Goal: Task Accomplishment & Management: Manage account settings

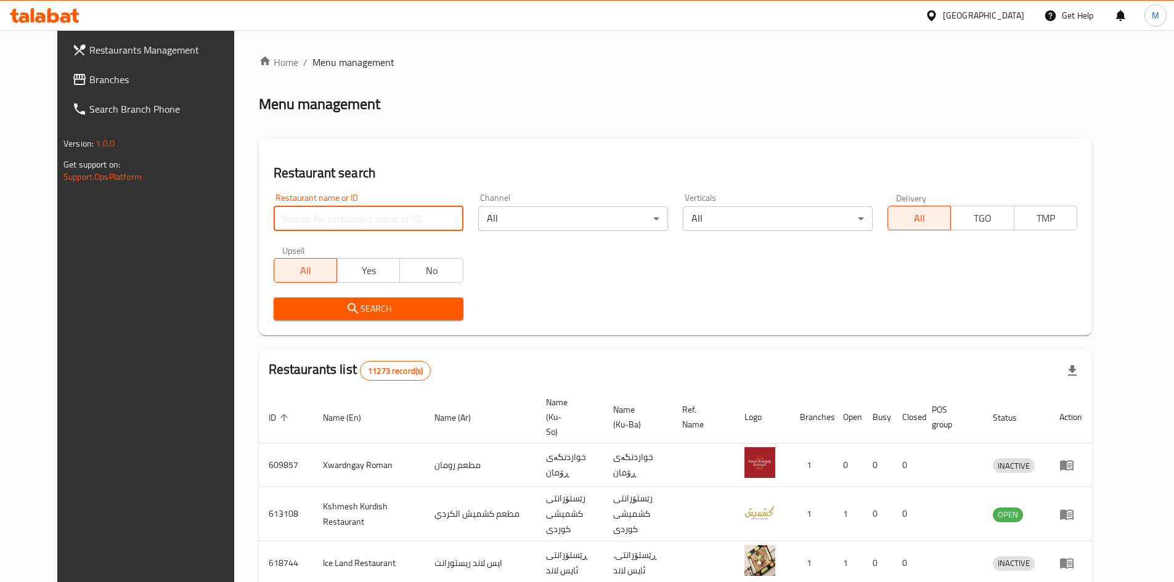
click at [306, 216] on input "search" at bounding box center [369, 218] width 190 height 25
type input "dob burger"
click button "Search" at bounding box center [369, 309] width 190 height 23
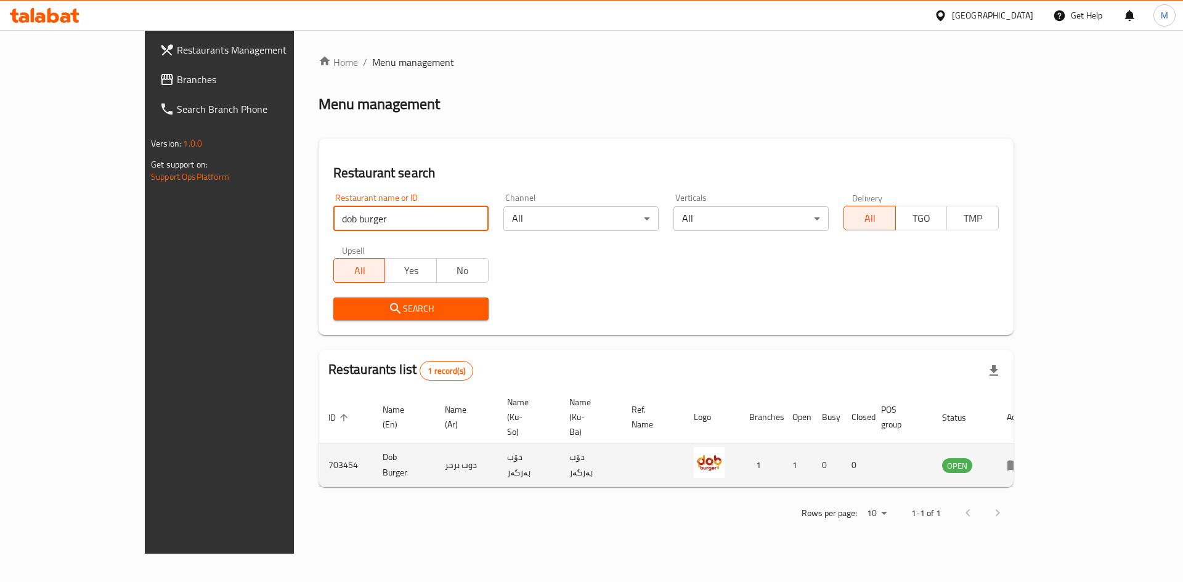
click at [1039, 444] on td "enhanced table" at bounding box center [1018, 466] width 43 height 44
click at [1021, 461] on icon "enhanced table" at bounding box center [1014, 466] width 14 height 10
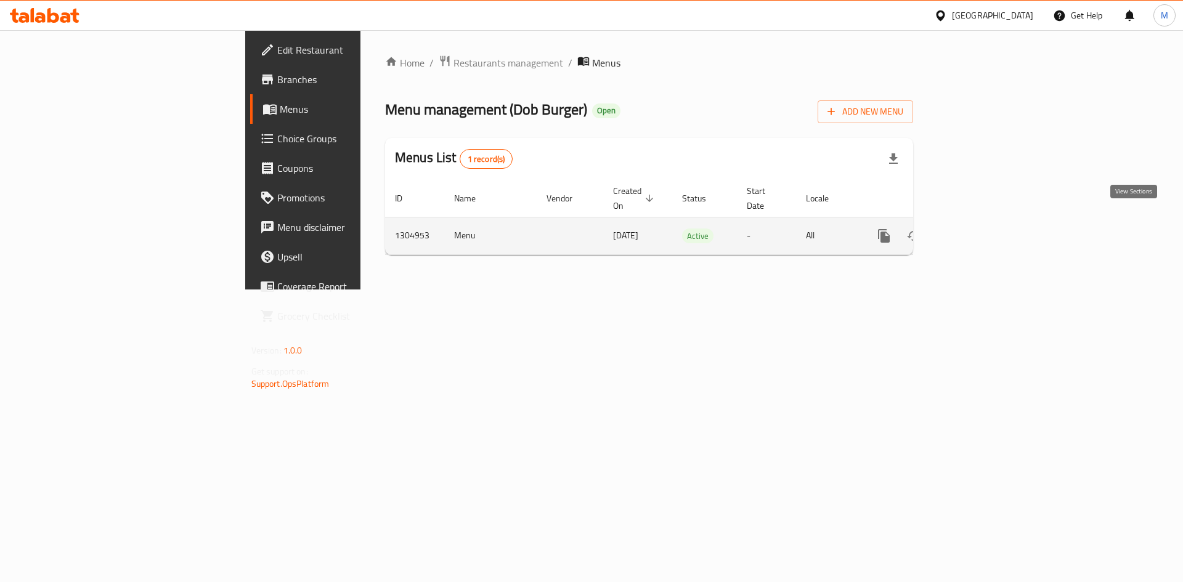
click at [980, 229] on icon "enhanced table" at bounding box center [972, 236] width 15 height 15
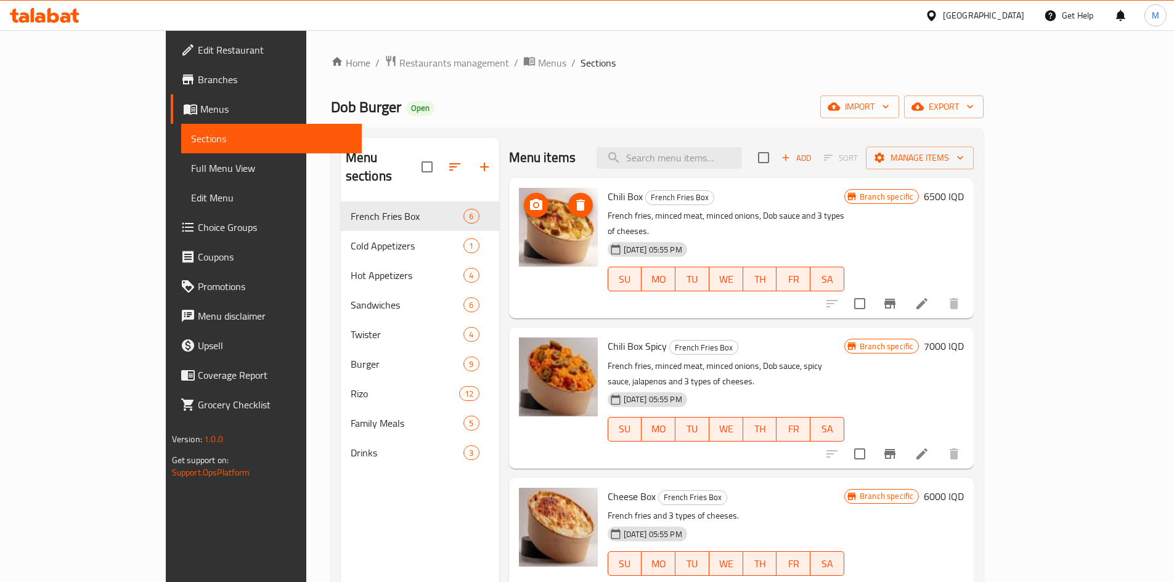
click at [573, 212] on icon "delete image" at bounding box center [580, 205] width 15 height 15
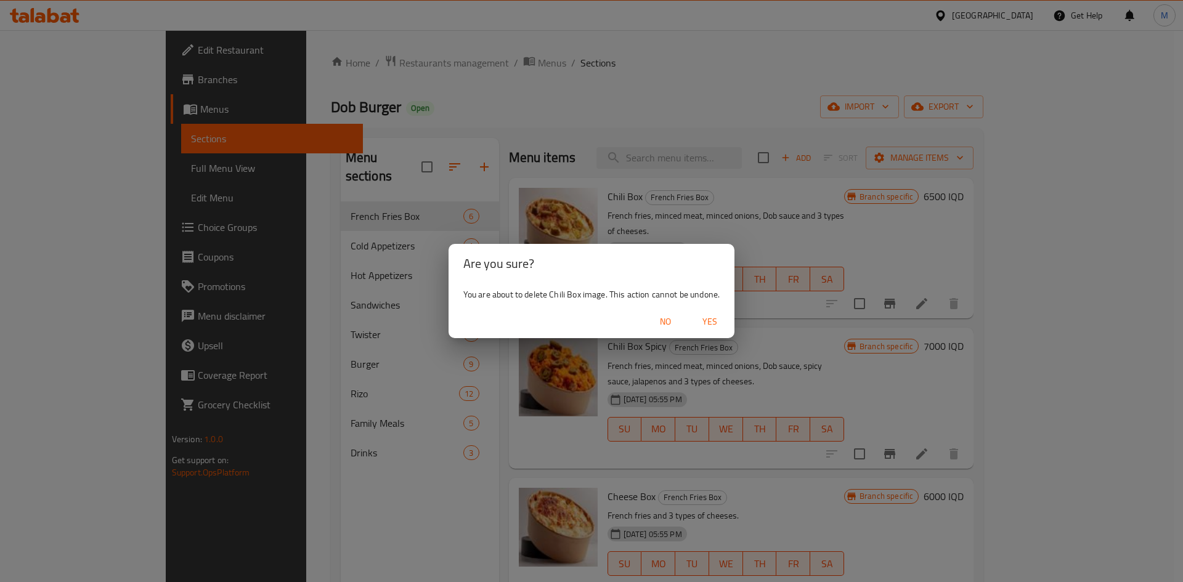
click at [708, 321] on span "Yes" at bounding box center [710, 321] width 30 height 15
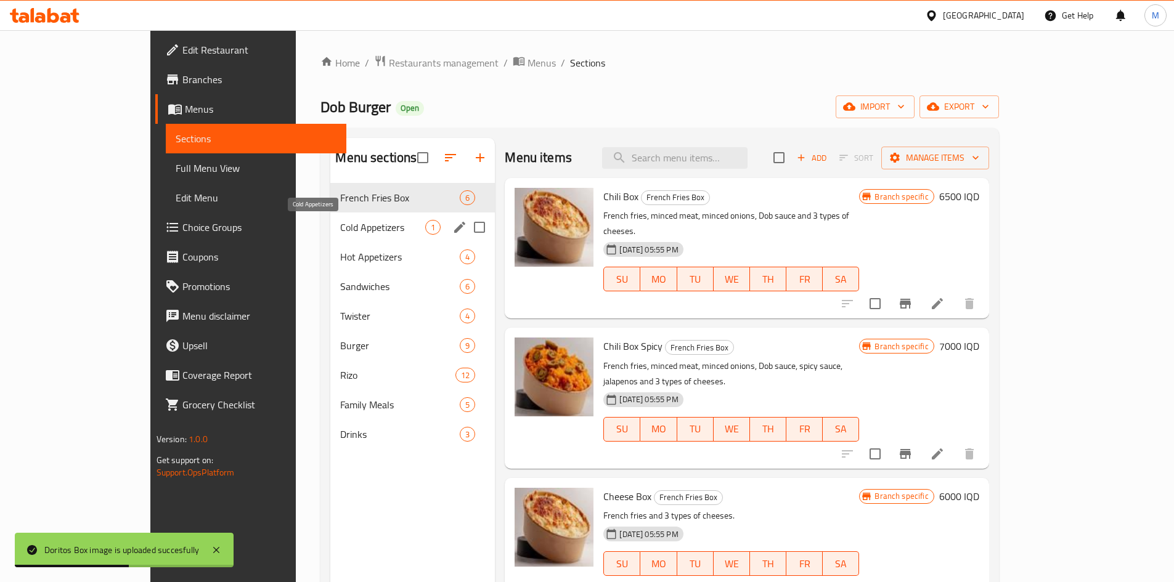
click at [340, 226] on span "Cold Appetizers" at bounding box center [382, 227] width 85 height 15
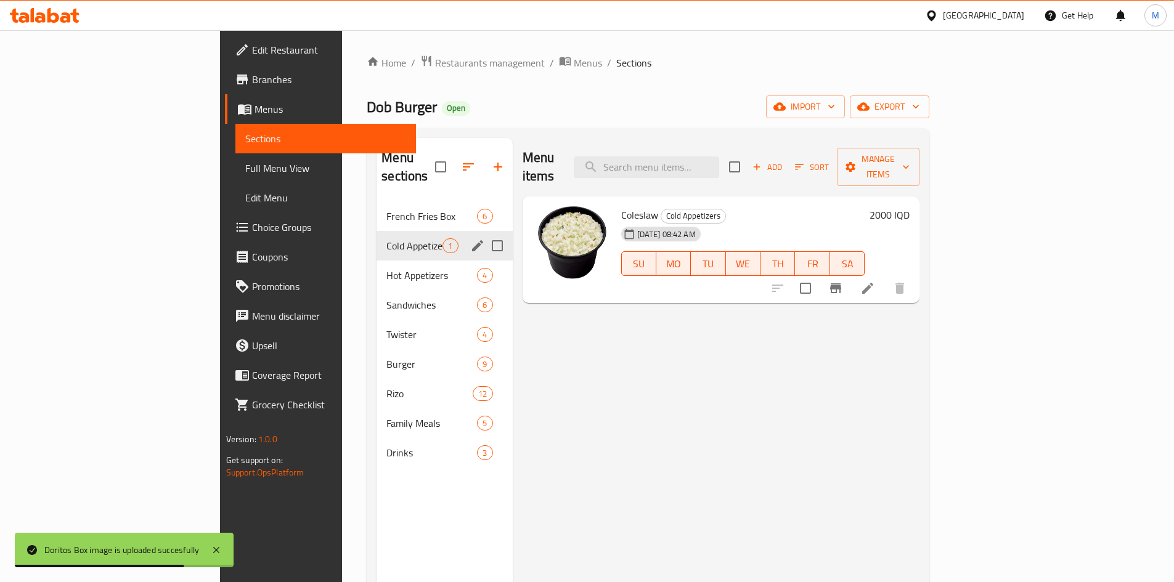
click at [376, 241] on div "Cold Appetizers 1" at bounding box center [444, 246] width 136 height 30
click at [386, 268] on span "Hot Appetizers" at bounding box center [414, 275] width 56 height 15
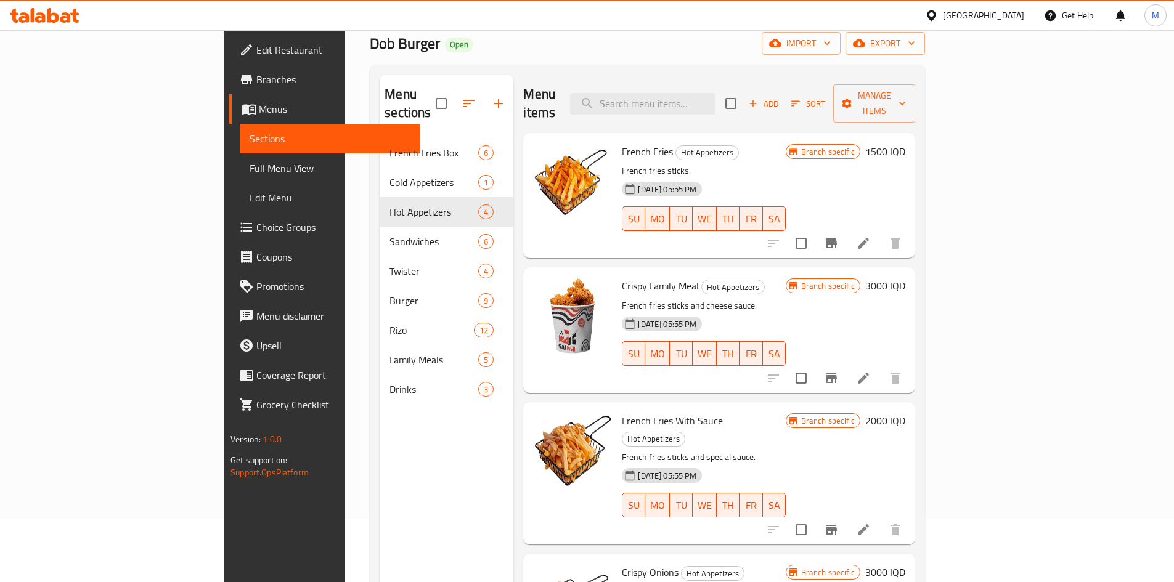
scroll to position [172, 0]
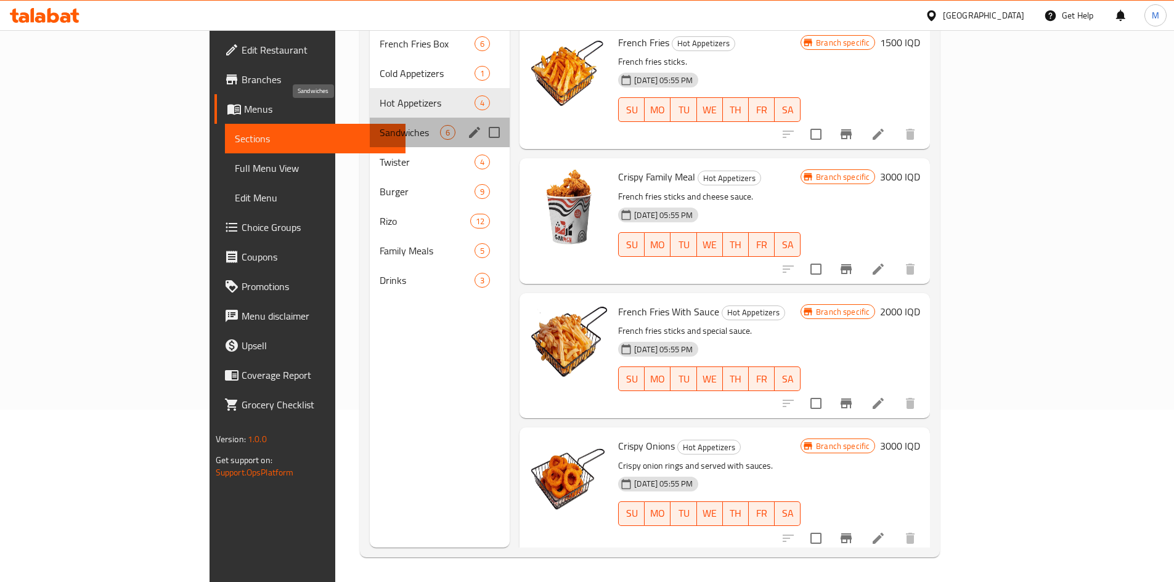
click at [379, 125] on span "Sandwiches" at bounding box center [409, 132] width 60 height 15
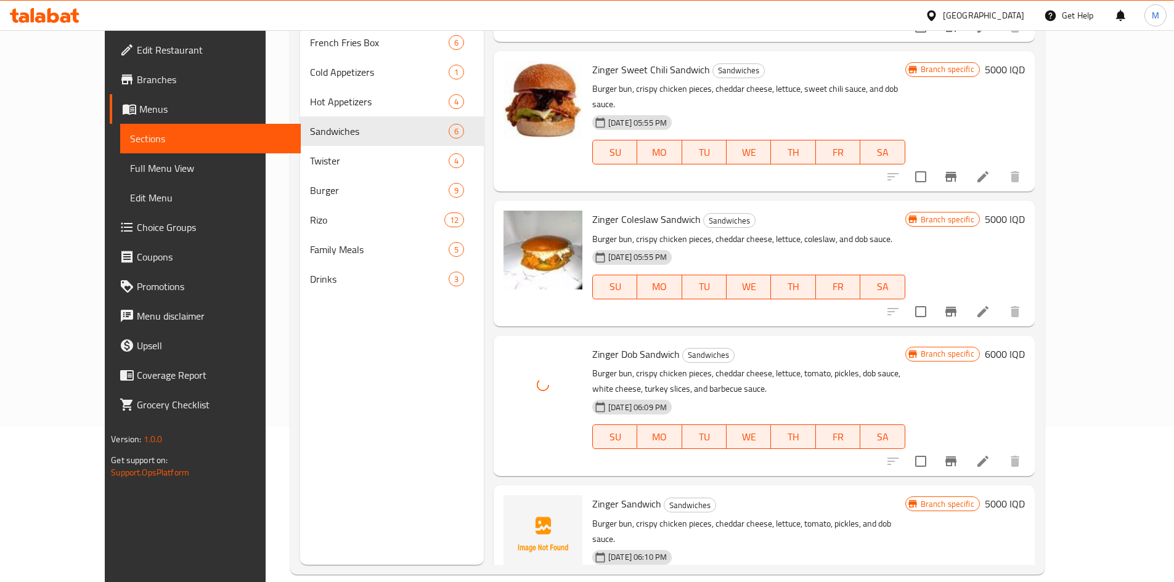
scroll to position [172, 0]
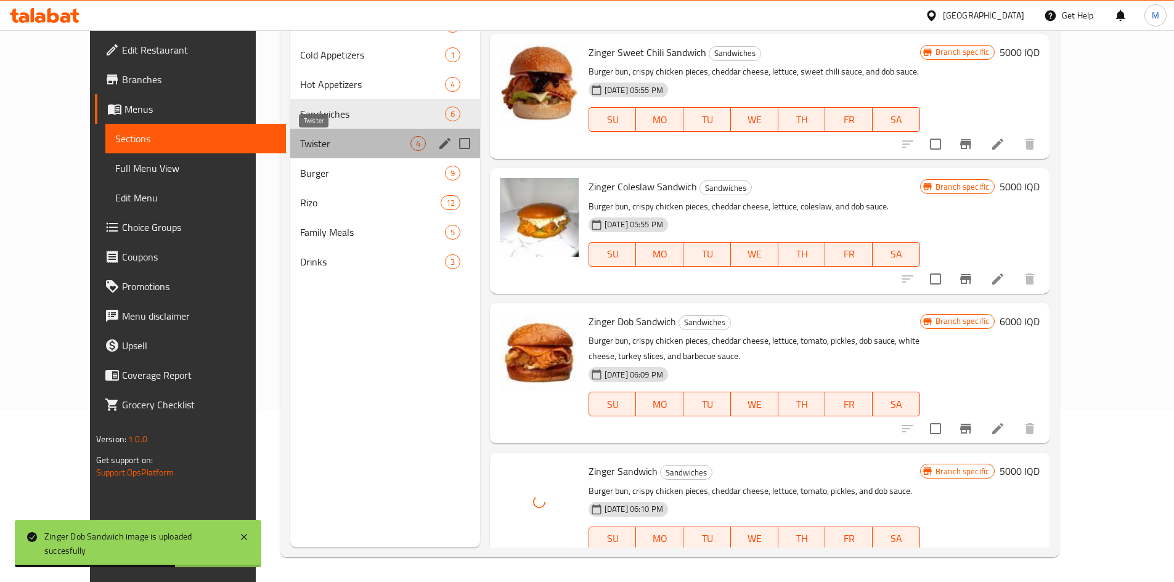
click at [303, 148] on span "Twister" at bounding box center [355, 143] width 110 height 15
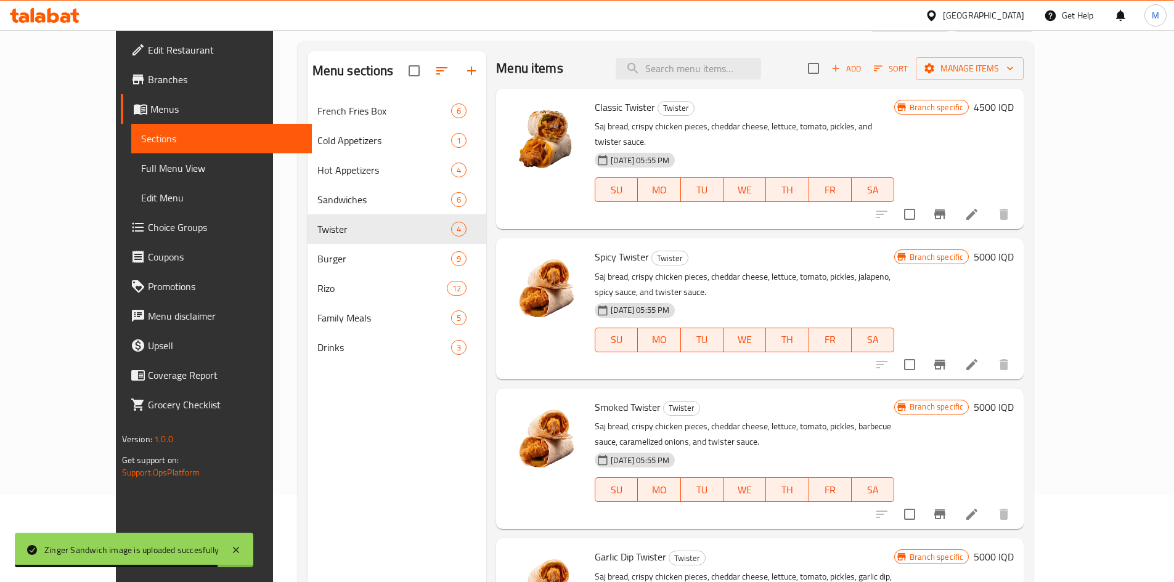
scroll to position [172, 0]
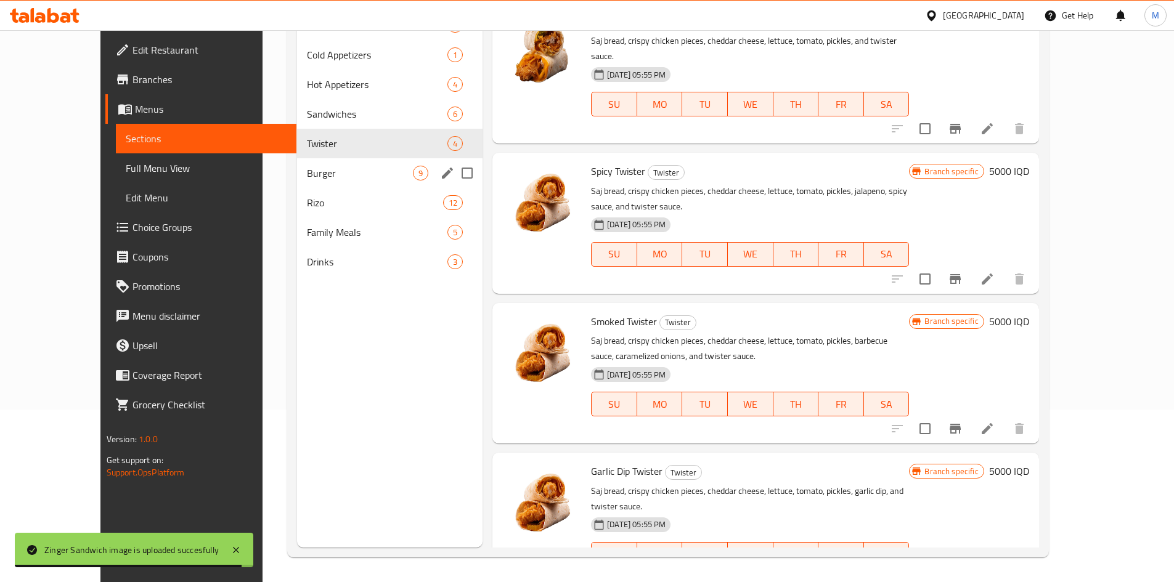
click at [307, 174] on span "Burger" at bounding box center [360, 173] width 106 height 15
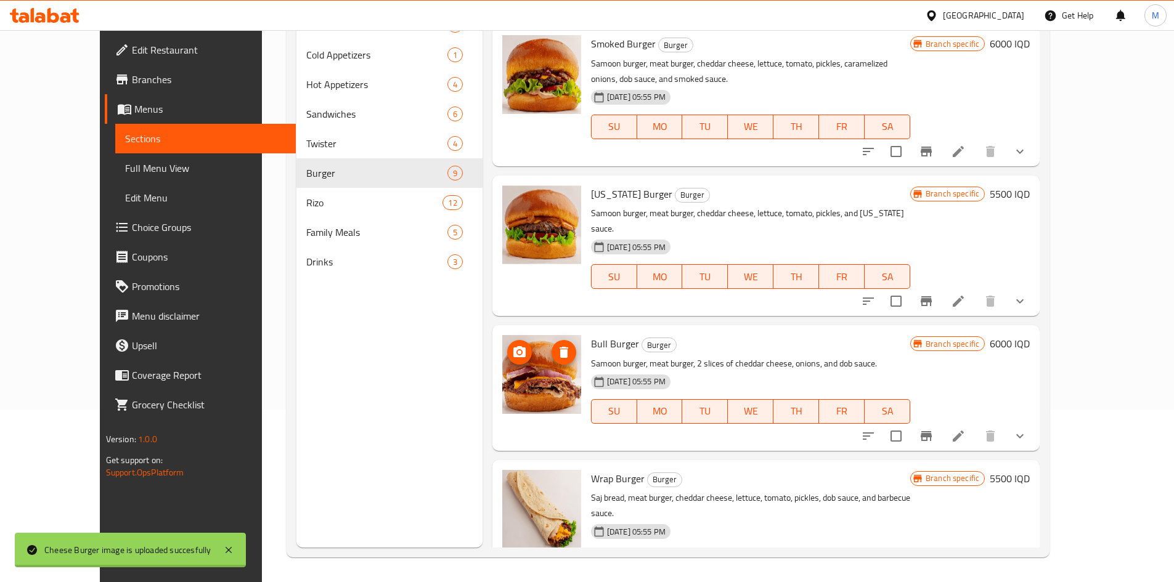
scroll to position [706, 0]
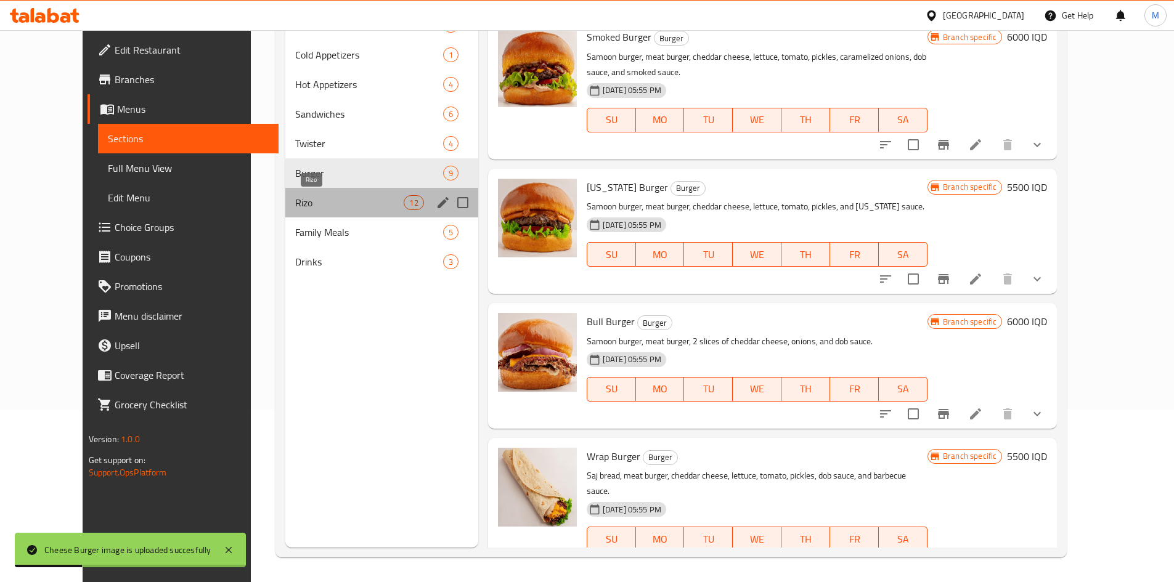
click at [310, 205] on span "Rizo" at bounding box center [349, 202] width 109 height 15
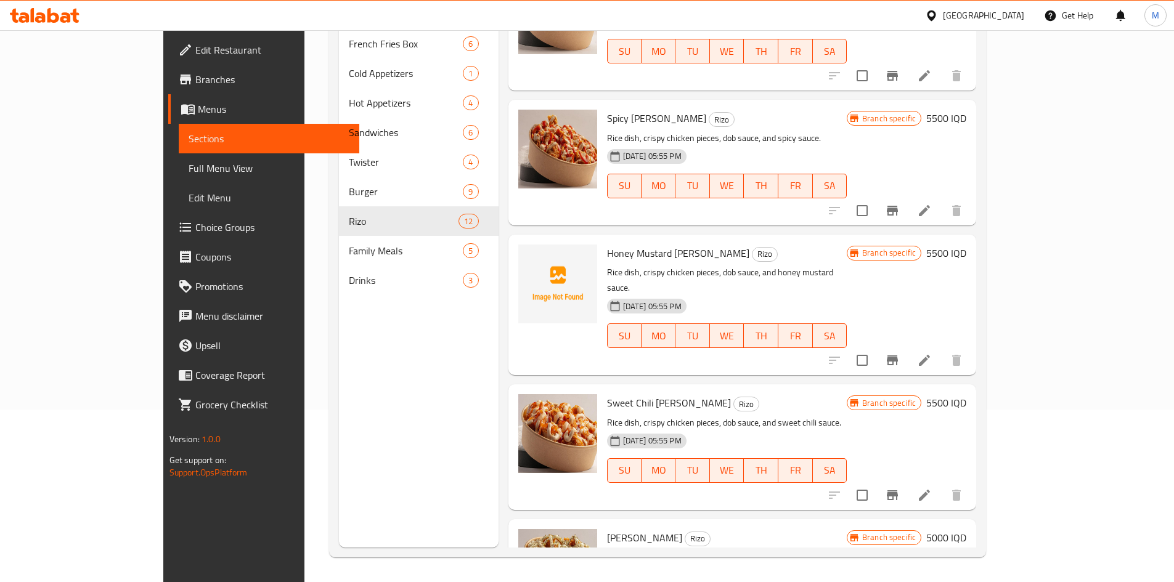
scroll to position [924, 0]
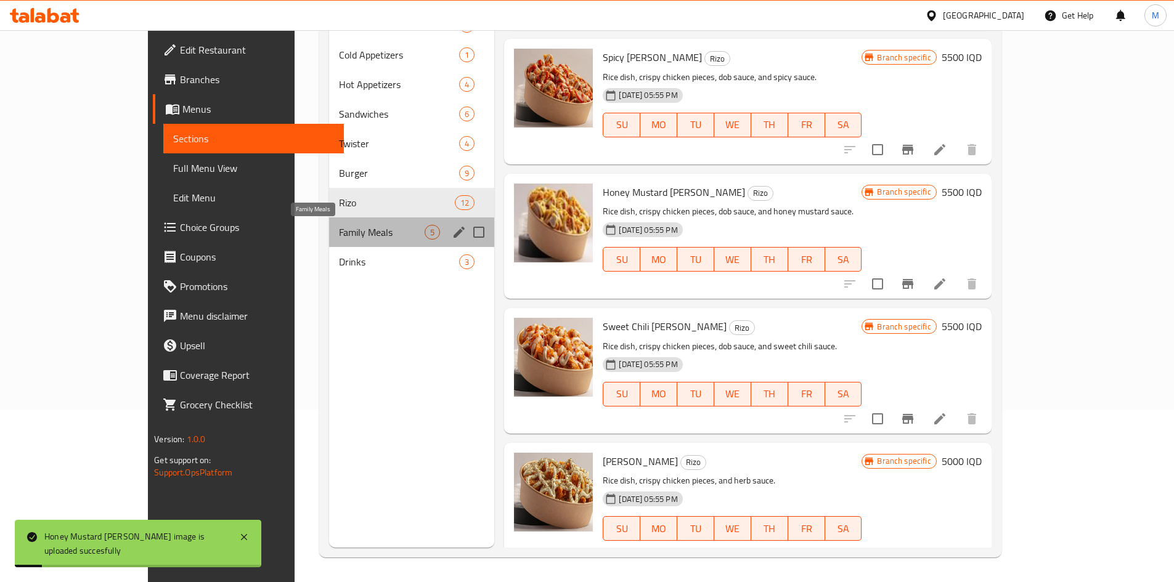
click at [349, 226] on span "Family Meals" at bounding box center [382, 232] width 86 height 15
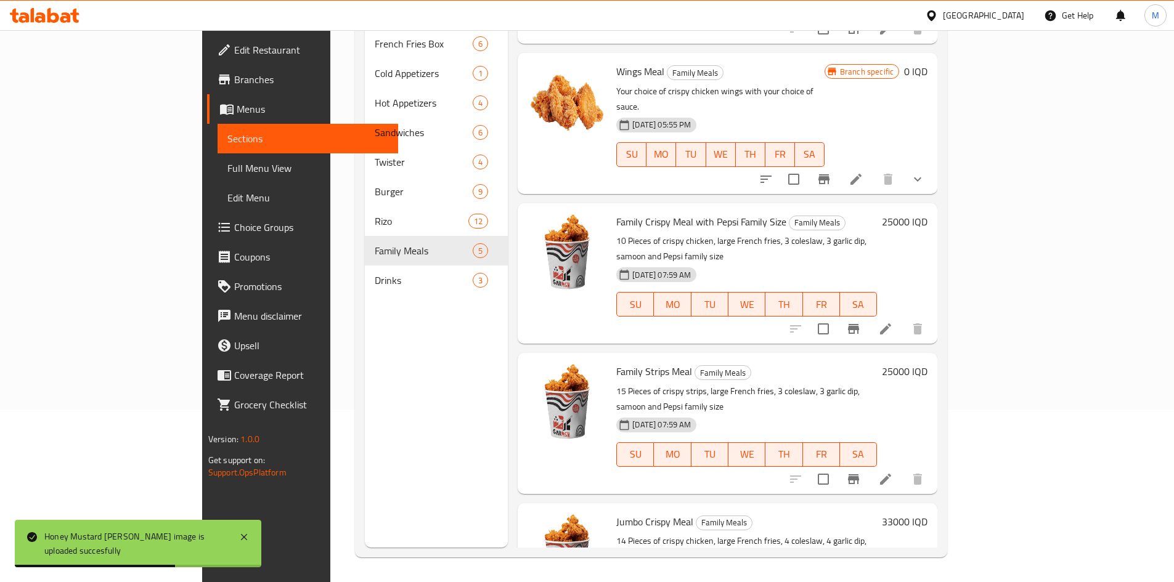
scroll to position [121, 0]
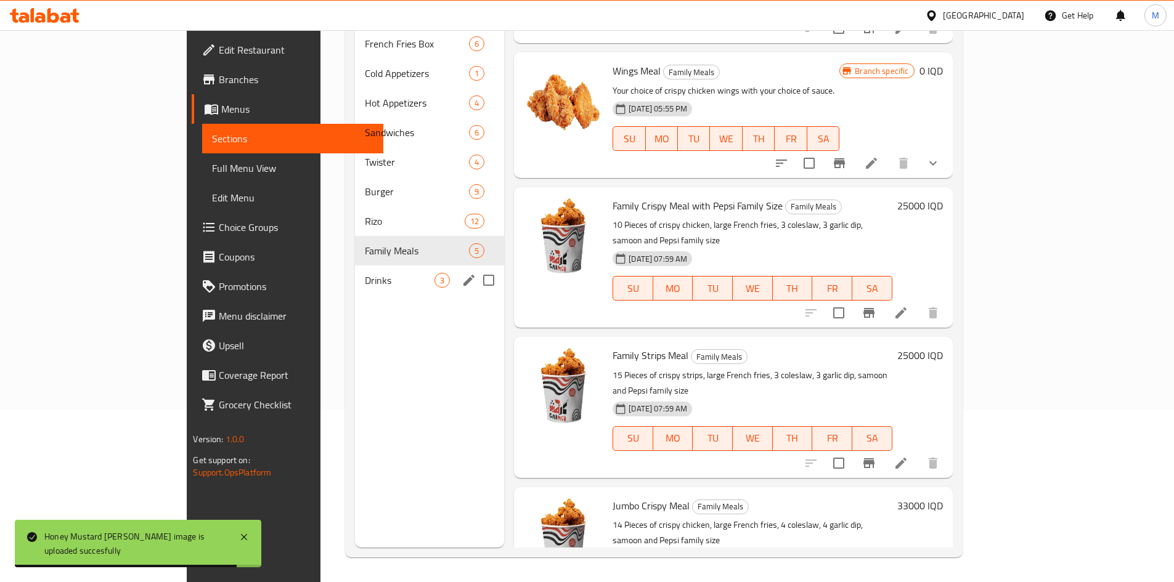
click at [355, 271] on div "Drinks 3" at bounding box center [429, 281] width 149 height 30
